Goal: Information Seeking & Learning: Find specific fact

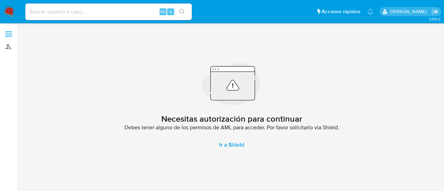
click at [116, 12] on input at bounding box center [108, 11] width 166 height 9
paste input "149990375"
type input "149990375"
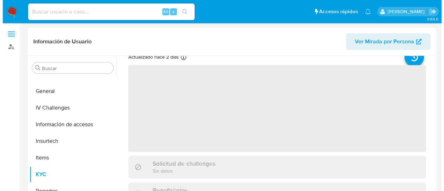
scroll to position [69, 0]
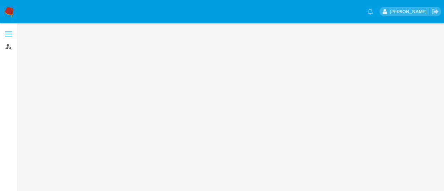
click at [9, 50] on link "Buscador de personas" at bounding box center [41, 46] width 83 height 11
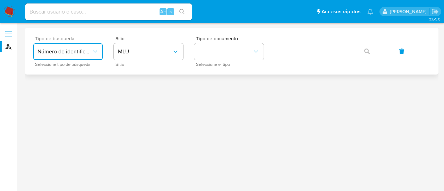
click at [92, 49] on icon "typeSearch" at bounding box center [95, 51] width 7 height 7
click at [68, 87] on div "User ID" at bounding box center [65, 94] width 57 height 17
click at [374, 45] on button "button" at bounding box center [367, 51] width 24 height 17
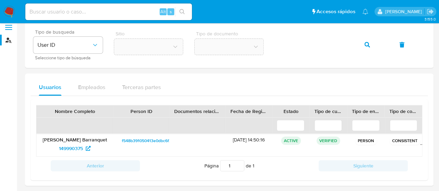
scroll to position [10, 0]
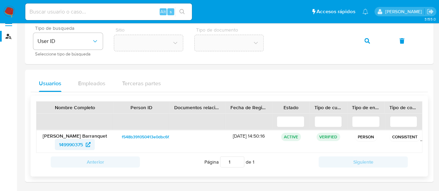
click at [83, 144] on span "149990375" at bounding box center [71, 144] width 24 height 11
click at [366, 42] on icon "button" at bounding box center [367, 41] width 6 height 6
click at [69, 144] on span "135662191" at bounding box center [71, 144] width 22 height 11
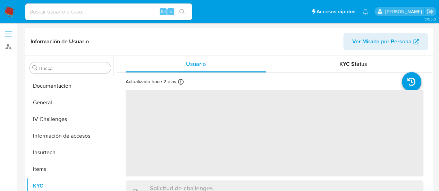
scroll to position [143, 0]
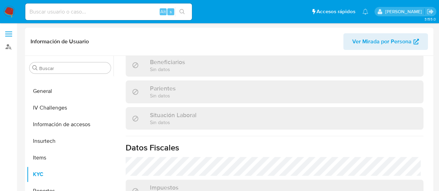
select select "10"
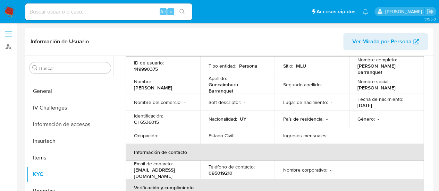
scroll to position [35, 0]
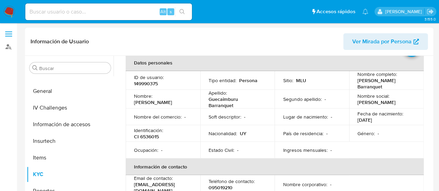
click at [161, 45] on header "Información de Usuario Ver Mirada por Persona" at bounding box center [229, 41] width 397 height 17
click at [249, 44] on header "Información de Usuario Ver Mirada por Persona" at bounding box center [229, 41] width 397 height 17
click at [258, 35] on header "Información de Usuario Ver Mirada por Persona" at bounding box center [229, 41] width 397 height 17
click at [223, 45] on header "Información de Usuario Ver Mirada por Persona" at bounding box center [229, 41] width 397 height 17
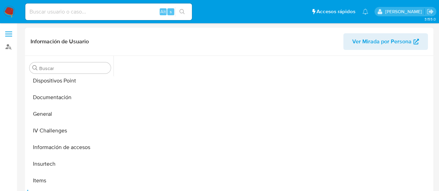
scroll to position [143, 0]
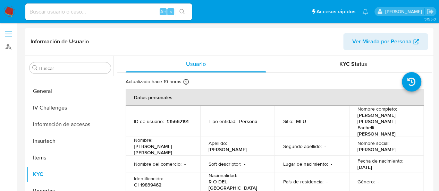
select select "10"
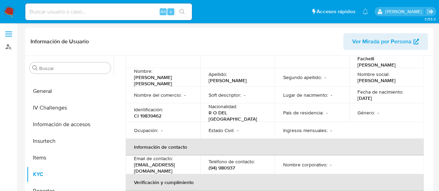
scroll to position [69, 0]
